Goal: Task Accomplishment & Management: Manage account settings

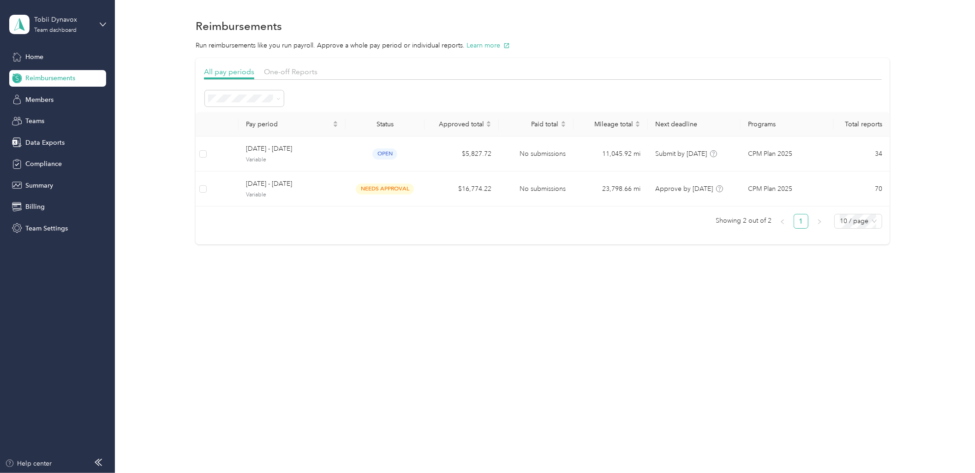
click at [387, 374] on div "Reimbursements Run reimbursements like you run payroll. Approve a whole pay per…" at bounding box center [542, 236] width 855 height 473
click at [179, 56] on section "Reimbursements Run reimbursements like you run payroll. Approve a whole pay per…" at bounding box center [542, 130] width 833 height 228
click at [45, 104] on div "Members" at bounding box center [57, 99] width 97 height 17
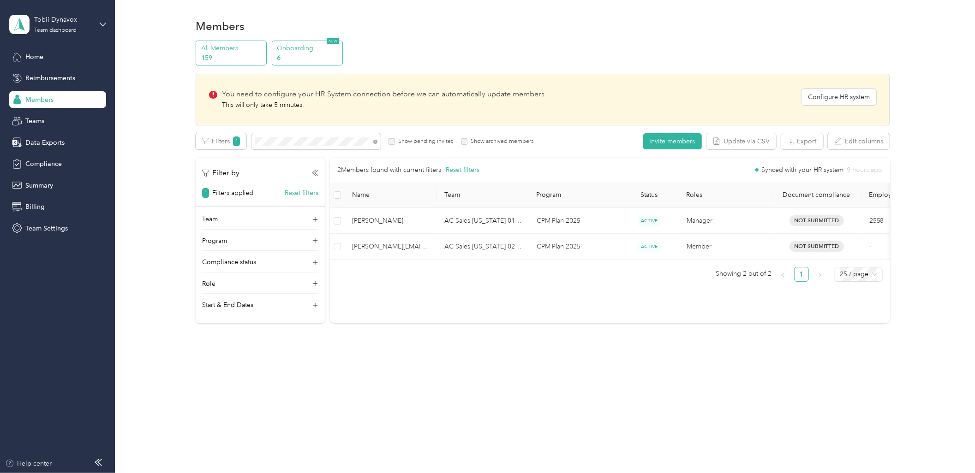
click at [294, 56] on p "6" at bounding box center [308, 58] width 63 height 10
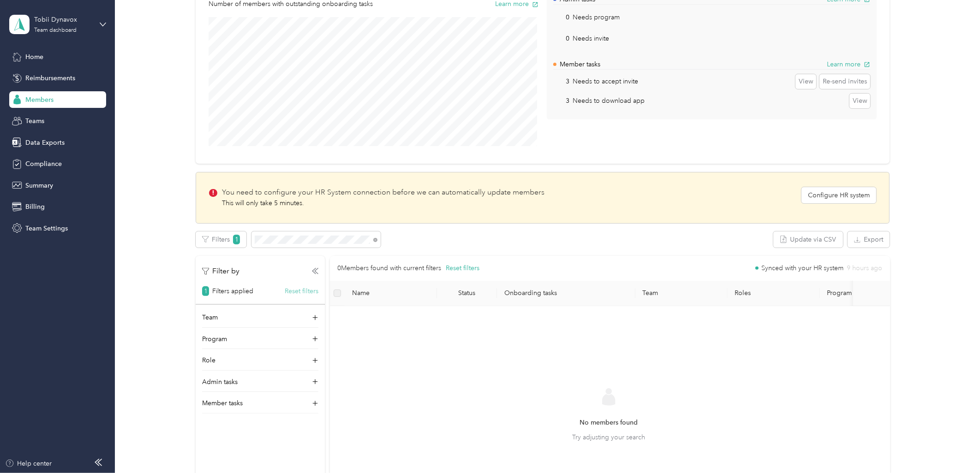
scroll to position [102, 0]
click at [435, 326] on div "No members found Try adjusting your search" at bounding box center [608, 420] width 543 height 220
click at [372, 237] on span at bounding box center [373, 236] width 7 height 10
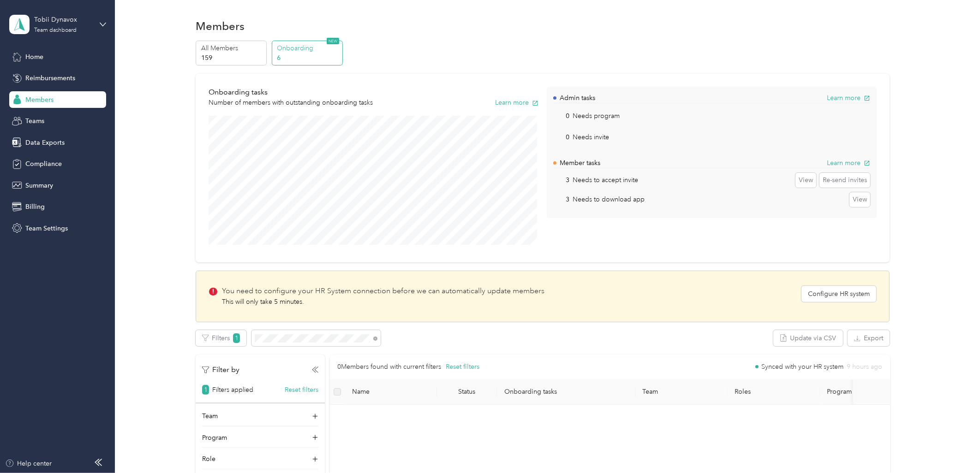
click at [579, 176] on p "Needs to accept invite" at bounding box center [604, 180] width 65 height 10
click at [318, 49] on p "Onboarding" at bounding box center [308, 48] width 63 height 10
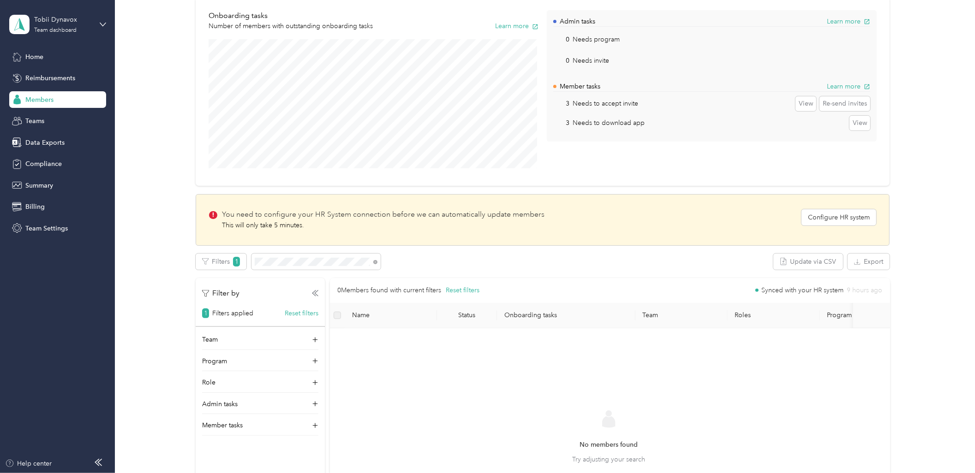
scroll to position [154, 0]
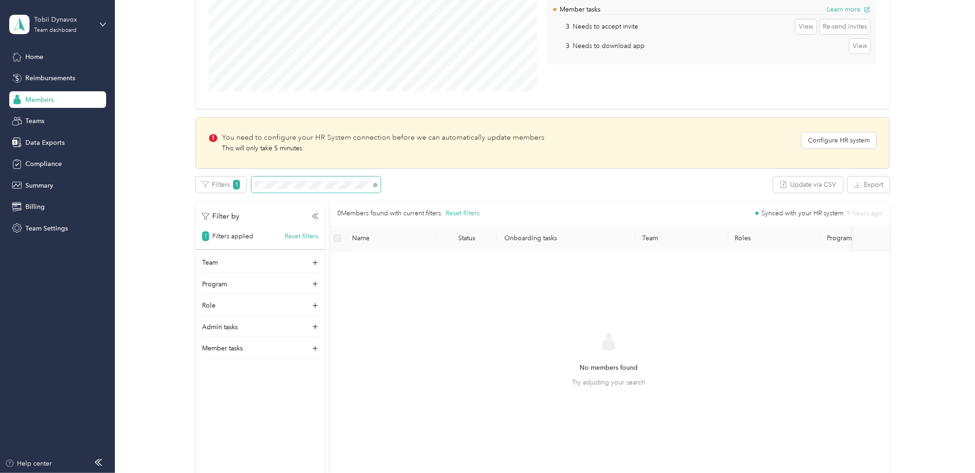
click at [370, 187] on span at bounding box center [373, 185] width 7 height 10
click at [374, 187] on span at bounding box center [375, 185] width 4 height 8
click at [376, 183] on span at bounding box center [315, 185] width 129 height 16
click at [375, 185] on icon at bounding box center [375, 185] width 4 height 4
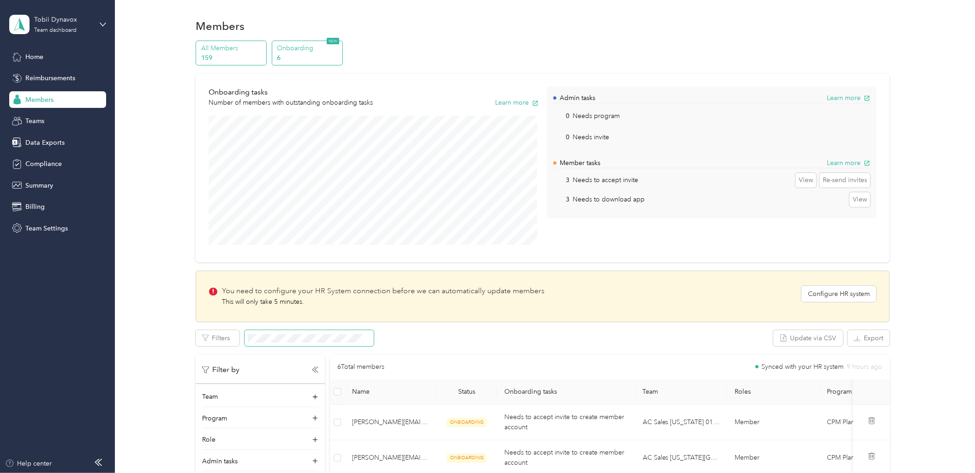
click at [240, 53] on p "159" at bounding box center [232, 58] width 63 height 10
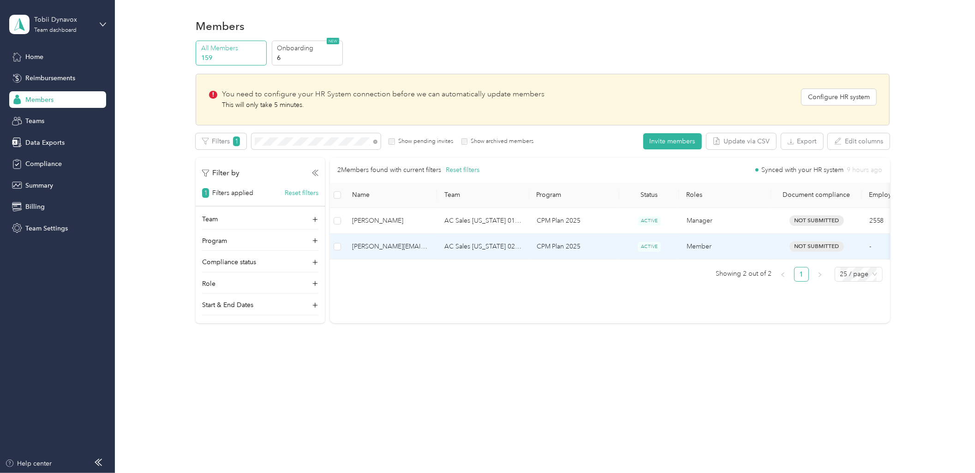
click at [413, 242] on span "[PERSON_NAME][EMAIL_ADDRESS][DOMAIN_NAME]" at bounding box center [390, 247] width 77 height 10
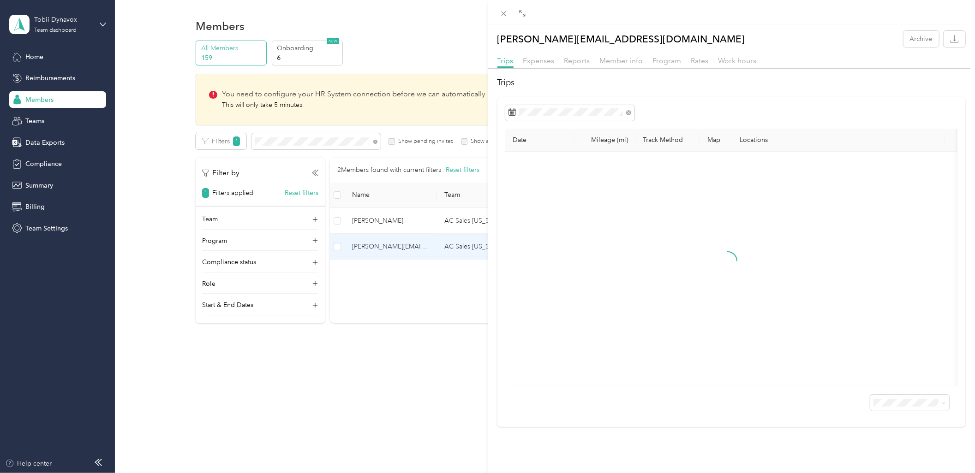
click at [619, 65] on div "Member info" at bounding box center [621, 61] width 43 height 12
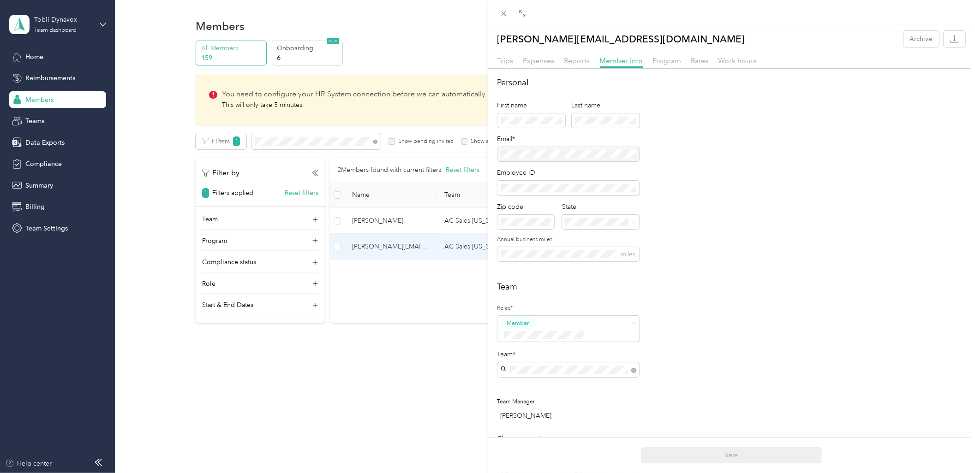
click at [498, 67] on div "Trips Expenses Reports Member info Program Rates Work hours" at bounding box center [732, 61] width 488 height 13
click at [501, 63] on span "Trips" at bounding box center [505, 60] width 16 height 9
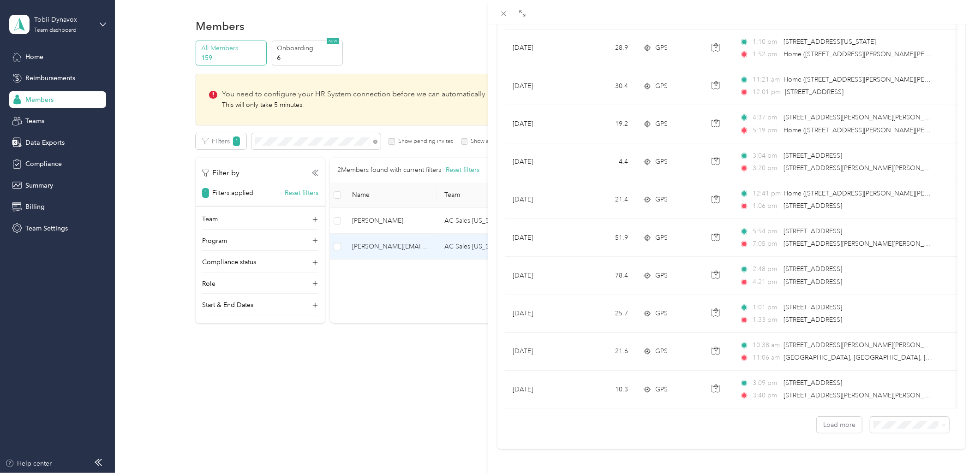
click at [429, 405] on div "[EMAIL_ADDRESS][PERSON_NAME][DOMAIN_NAME] Archive Trips Expenses Reports Member…" at bounding box center [487, 236] width 975 height 473
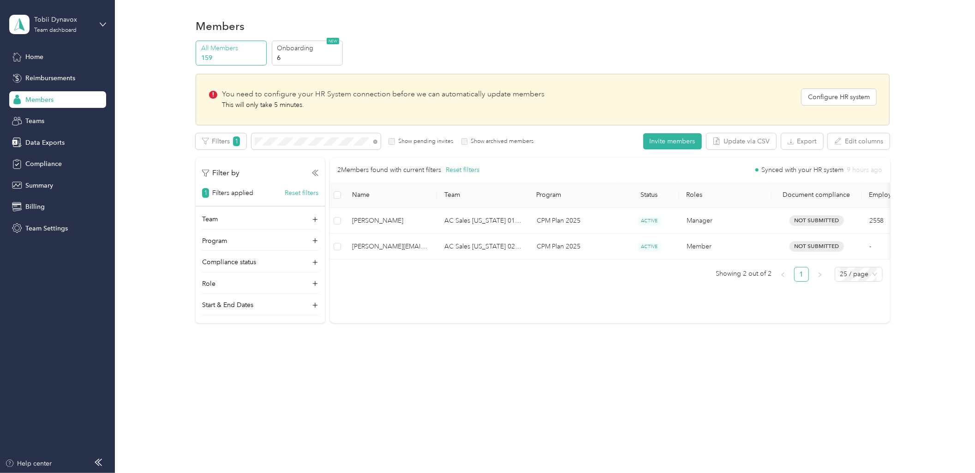
click at [690, 347] on div "Members All Members 159 Onboarding 6 NEW You need to configure your HR System c…" at bounding box center [542, 190] width 855 height 381
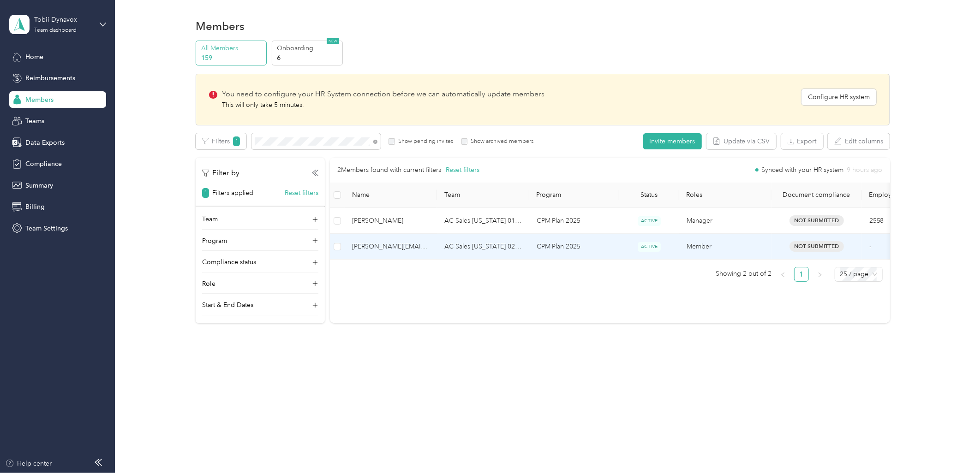
click at [612, 257] on td "CPM Plan 2025" at bounding box center [574, 247] width 90 height 26
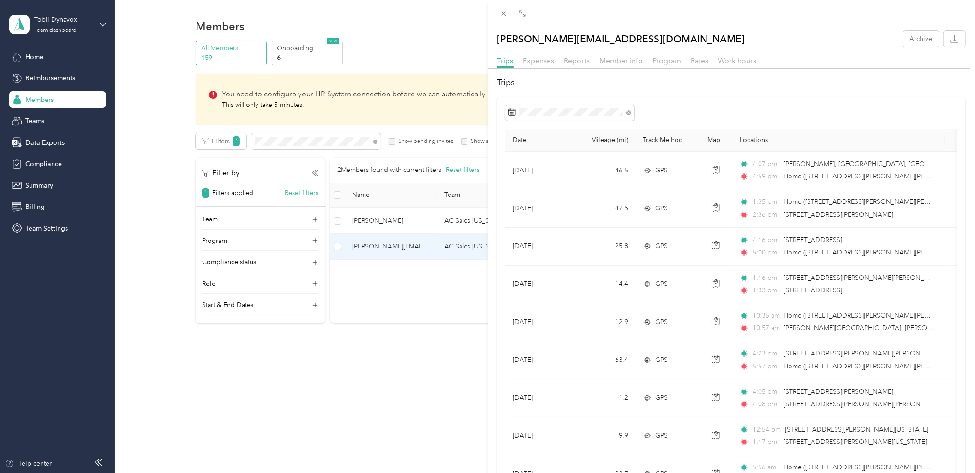
drag, startPoint x: 473, startPoint y: 288, endPoint x: 484, endPoint y: 320, distance: 33.3
click at [473, 288] on div "[EMAIL_ADDRESS][PERSON_NAME][DOMAIN_NAME] Archive Trips Expenses Reports Member…" at bounding box center [487, 236] width 975 height 473
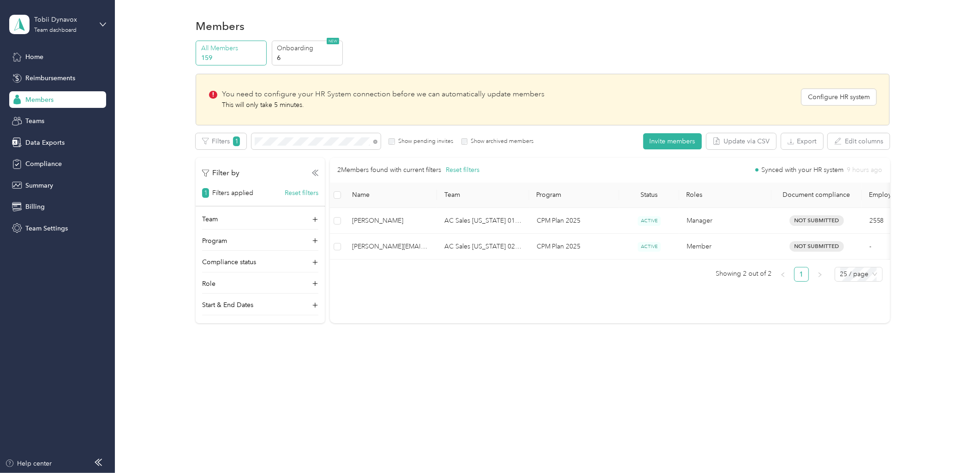
click at [533, 356] on div "Members All Members 159 Onboarding 6 NEW You need to configure your HR System c…" at bounding box center [542, 190] width 855 height 381
click at [155, 77] on div "All Members 159 Onboarding 6 NEW You need to configure your HR System connectio…" at bounding box center [542, 186] width 833 height 291
click at [448, 289] on div "2 Members found with current filters Reset filters Synced with your HR system 9…" at bounding box center [610, 223] width 560 height 131
click at [287, 399] on div "Members All Members 159 Onboarding 6 NEW You need to configure your HR System c…" at bounding box center [542, 236] width 855 height 473
drag, startPoint x: 560, startPoint y: 399, endPoint x: 402, endPoint y: 202, distance: 251.7
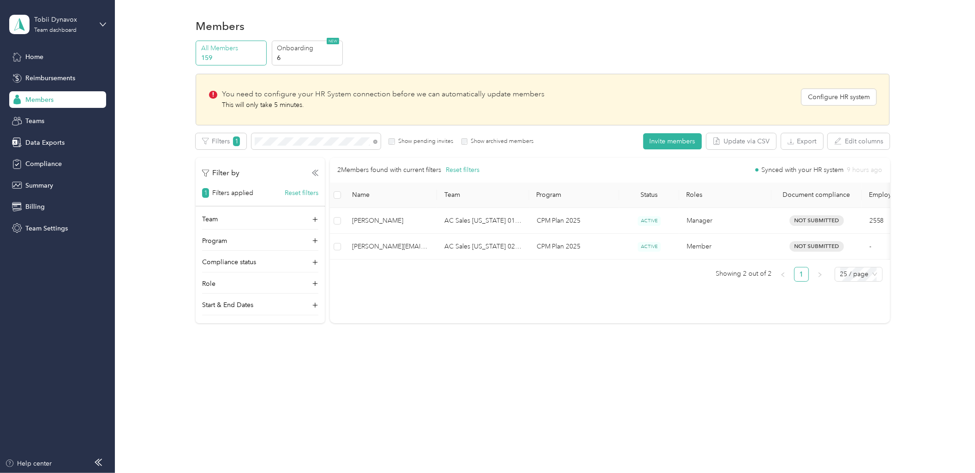
click at [552, 393] on div "Members All Members 159 Onboarding 6 NEW You need to configure your HR System c…" at bounding box center [542, 236] width 855 height 473
click at [160, 288] on div "All Members 159 Onboarding 6 NEW You need to configure your HR System connectio…" at bounding box center [542, 186] width 833 height 291
